Goal: Task Accomplishment & Management: Manage account settings

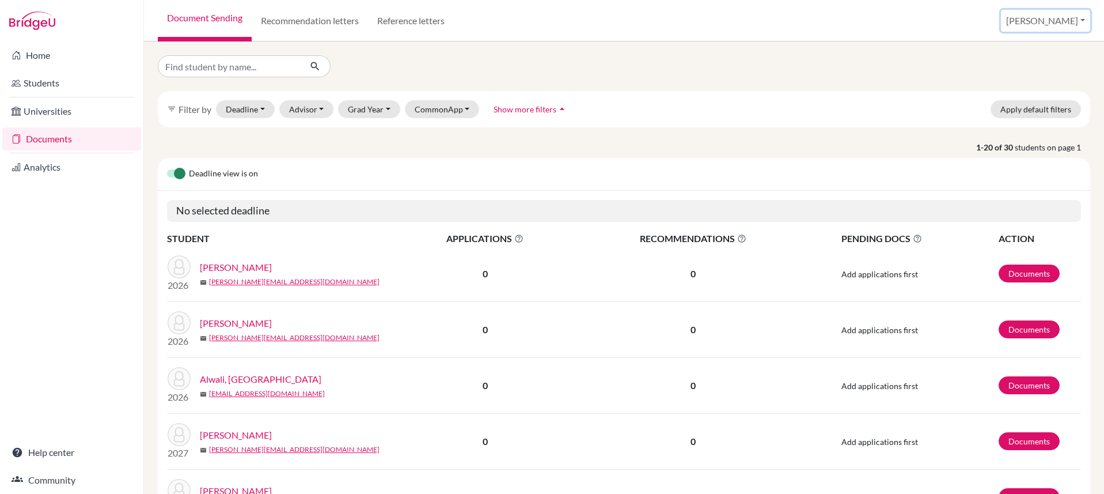
click at [1048, 24] on button "[PERSON_NAME]" at bounding box center [1045, 21] width 89 height 22
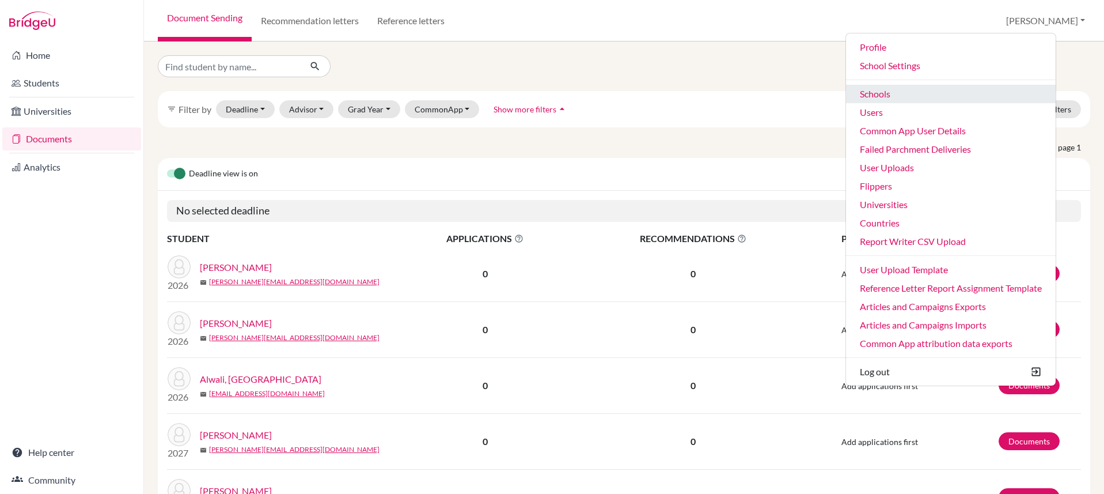
click at [953, 87] on link "Schools" at bounding box center [951, 94] width 210 height 18
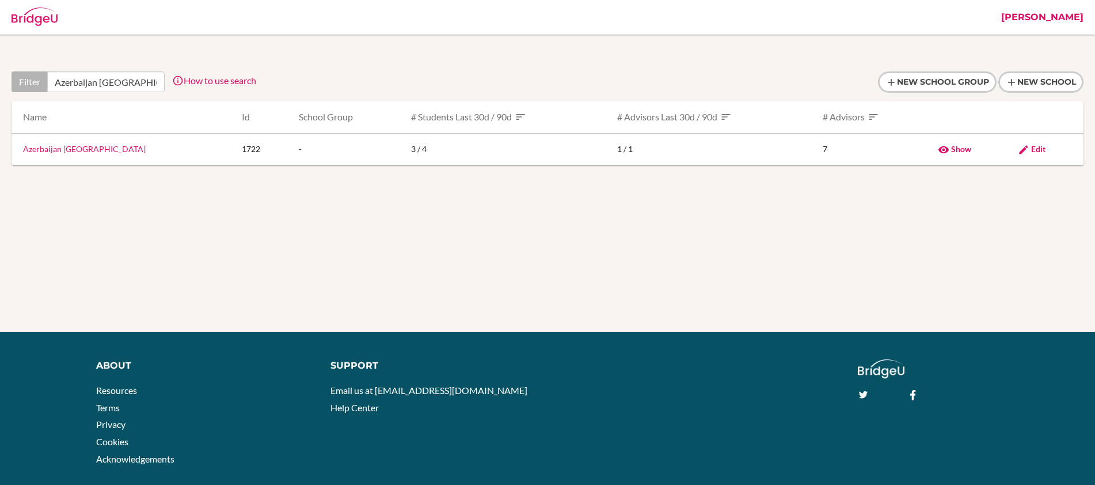
scroll to position [0, 6]
type input "Azerbaijan British College"
click at [1033, 142] on td "Edit" at bounding box center [1046, 150] width 75 height 32
click at [1037, 147] on span "Edit" at bounding box center [1038, 149] width 14 height 10
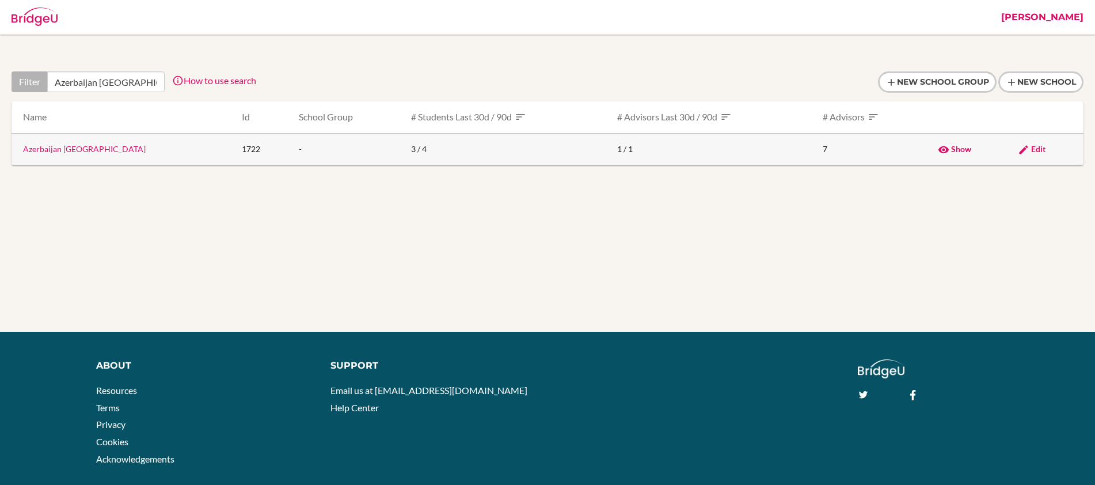
click at [67, 150] on link "Azerbaijan British College" at bounding box center [84, 149] width 123 height 10
click at [1038, 148] on span "Edit" at bounding box center [1038, 149] width 14 height 10
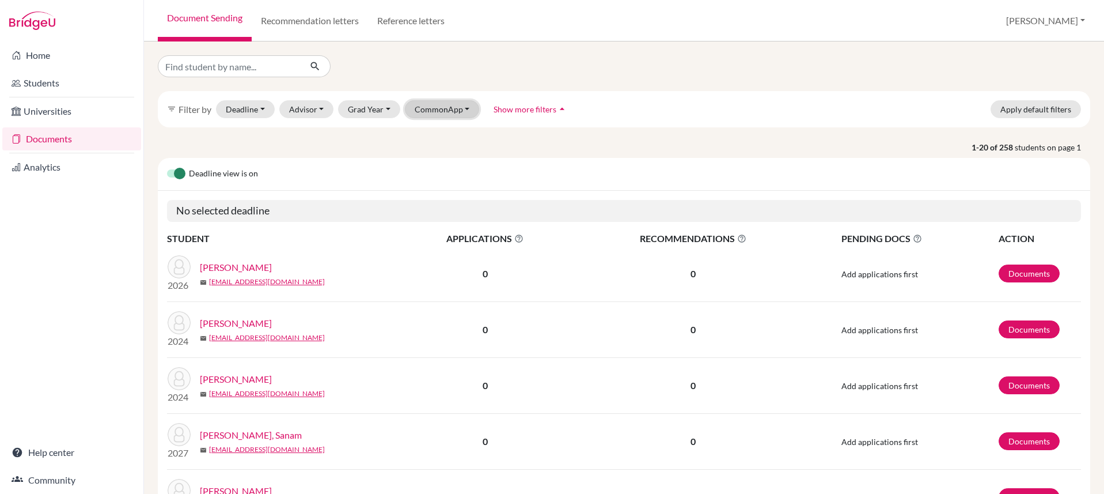
click at [437, 108] on button "CommonApp" at bounding box center [442, 109] width 75 height 18
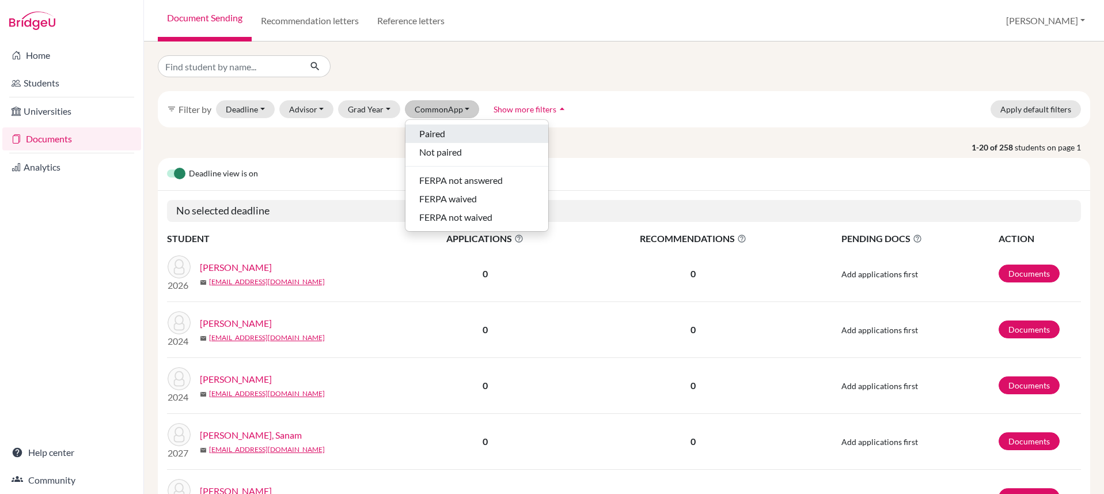
click at [453, 141] on button "Paired" at bounding box center [476, 133] width 143 height 18
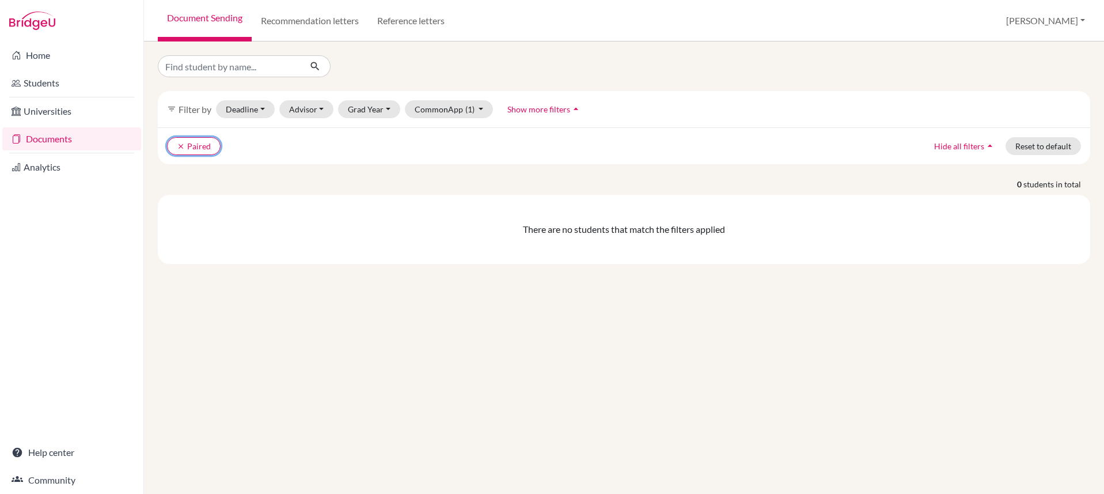
click at [177, 142] on icon "clear" at bounding box center [181, 146] width 8 height 8
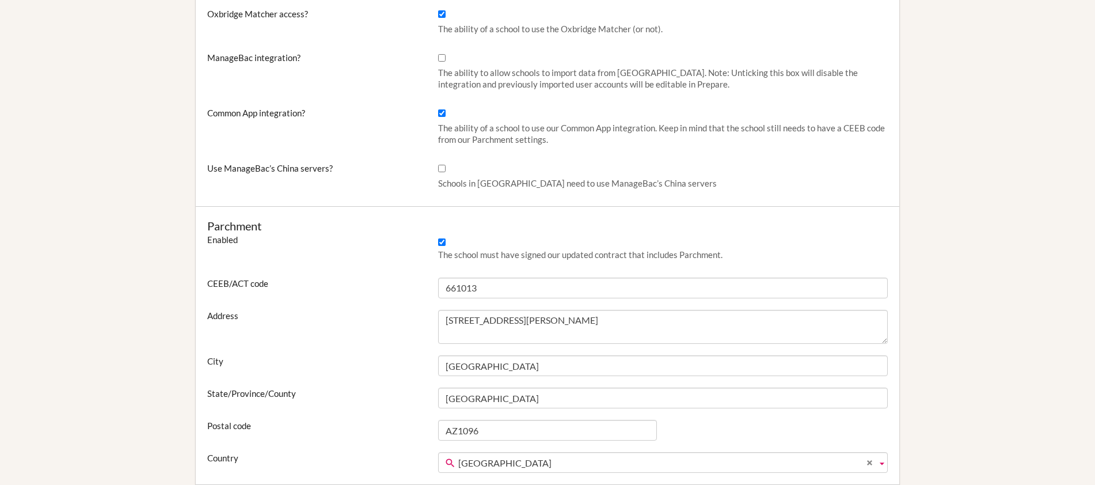
scroll to position [495, 0]
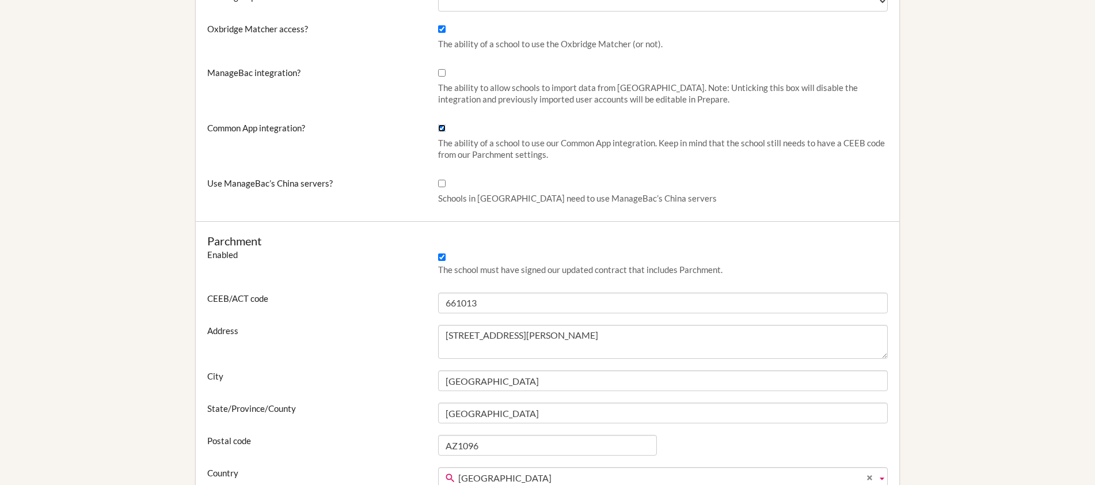
click at [442, 128] on input "Common App integration?" at bounding box center [441, 127] width 7 height 7
checkbox input "false"
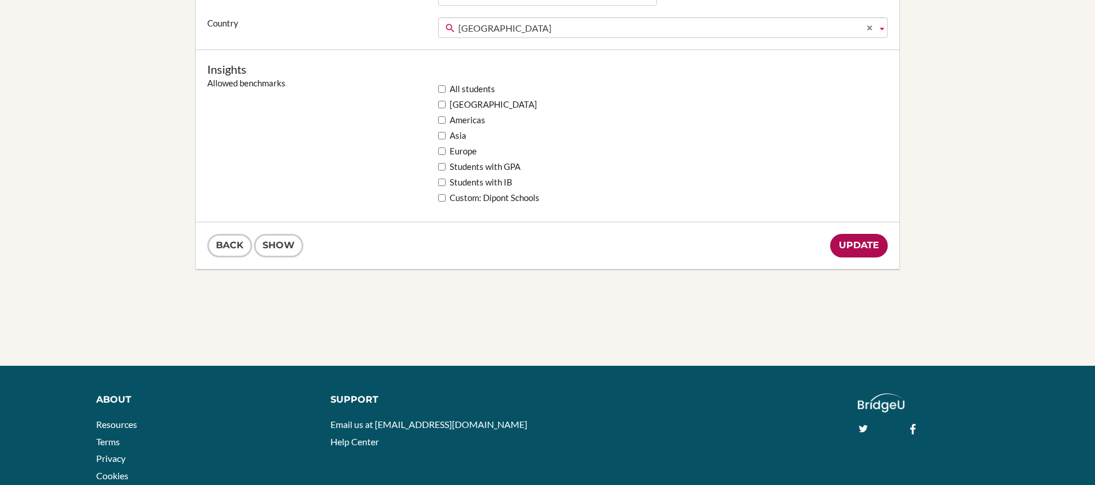
scroll to position [946, 0]
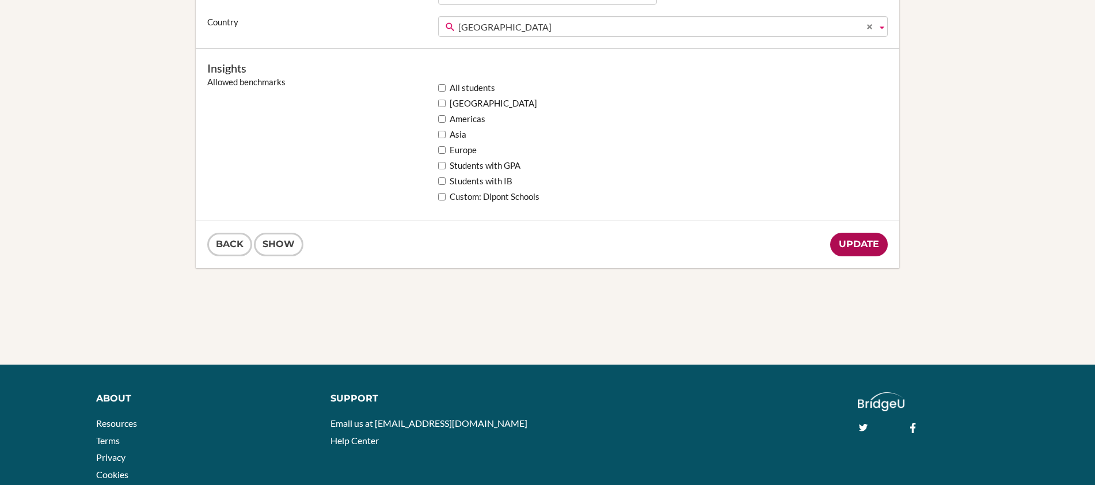
click at [858, 241] on input "Update" at bounding box center [859, 245] width 58 height 24
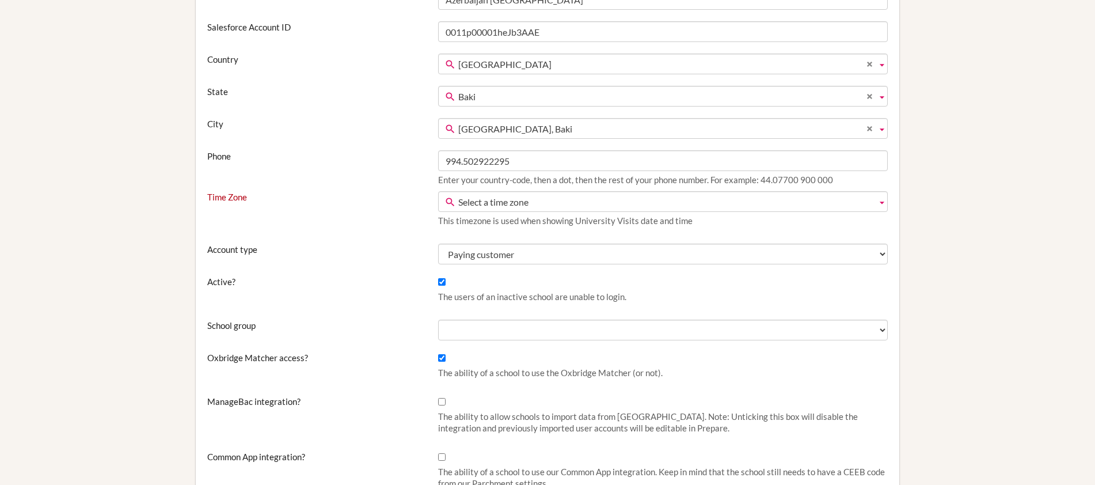
scroll to position [170, 0]
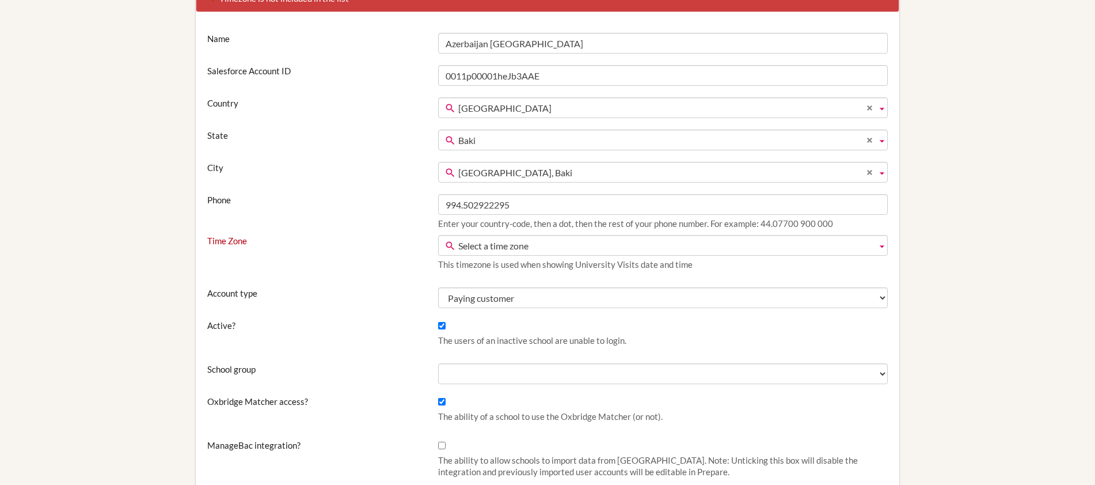
click at [557, 252] on span "Select a time zone" at bounding box center [665, 246] width 414 height 21
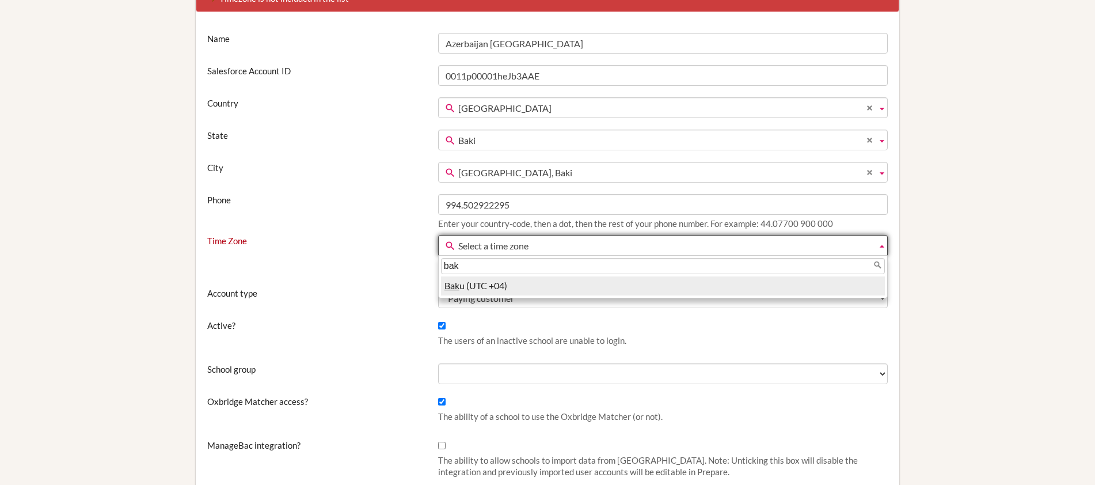
type input "bak"
click at [553, 282] on li "Bak u (UTC +04)" at bounding box center [663, 285] width 444 height 19
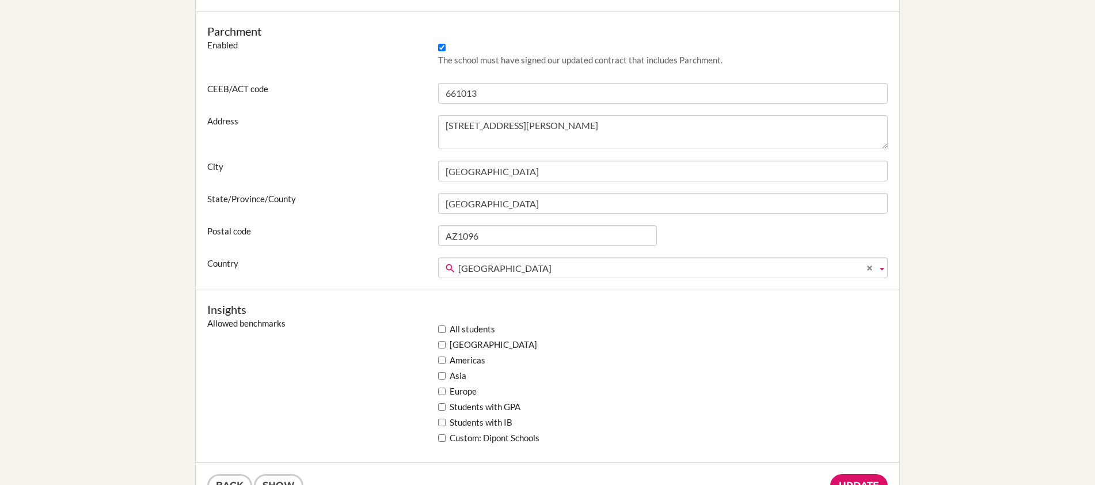
scroll to position [843, 0]
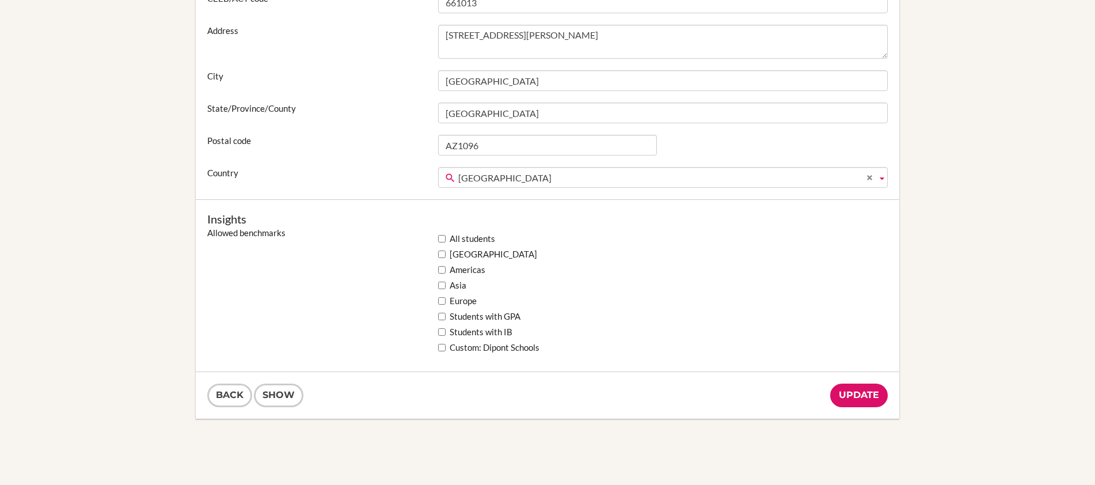
click at [864, 396] on input "Update" at bounding box center [859, 396] width 58 height 24
